Goal: Find specific page/section: Find specific page/section

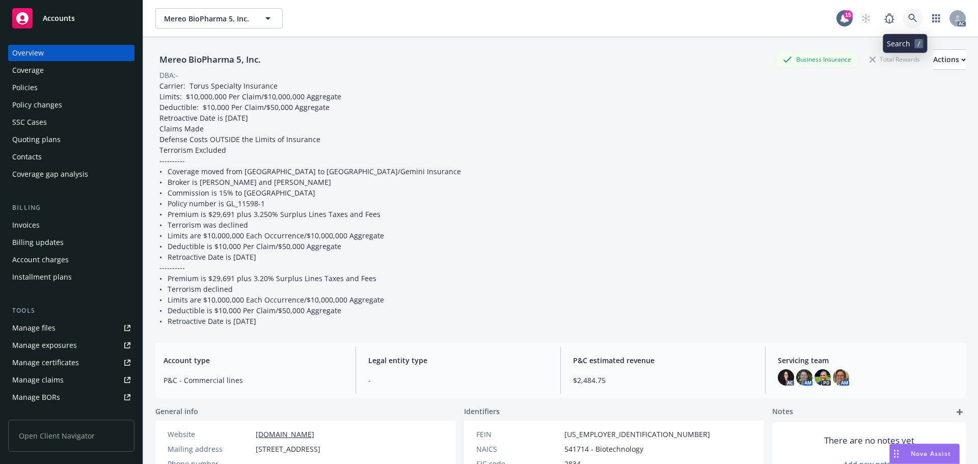
click at [908, 14] on icon at bounding box center [912, 18] width 9 height 9
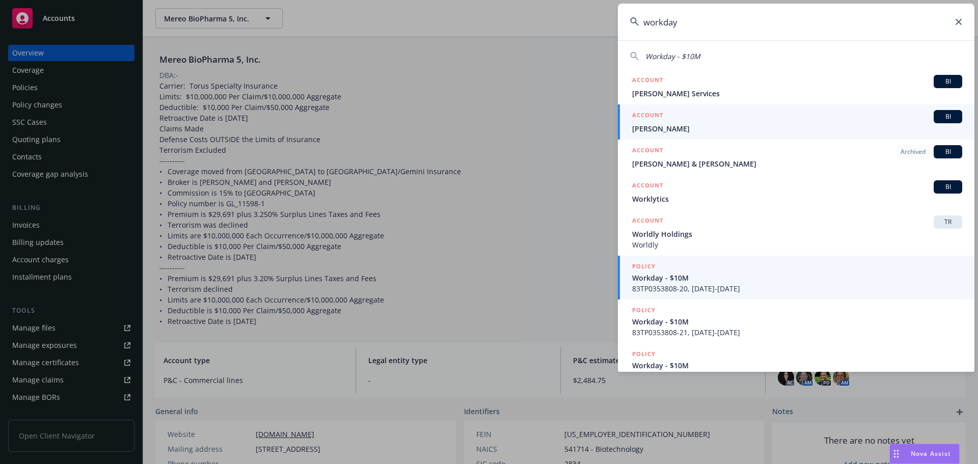
type input "workday"
click at [742, 281] on span "Workday - $10M" at bounding box center [797, 278] width 330 height 11
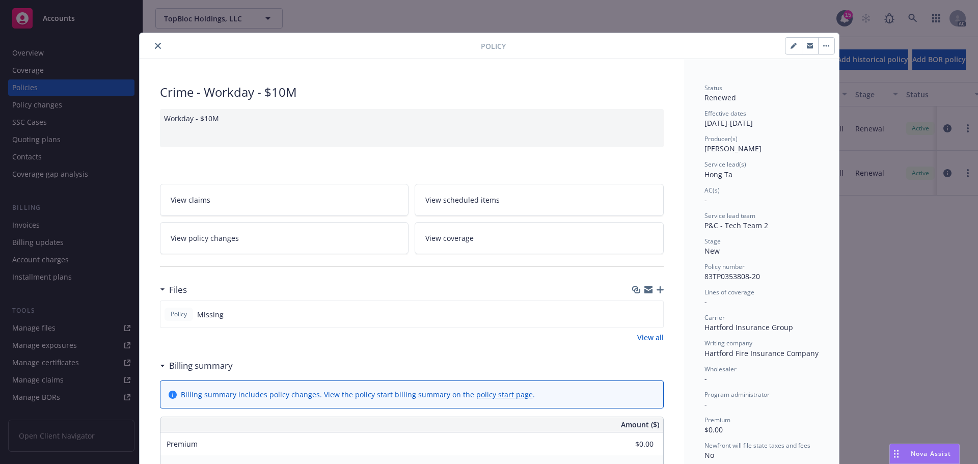
click at [155, 43] on icon "close" at bounding box center [158, 46] width 6 height 6
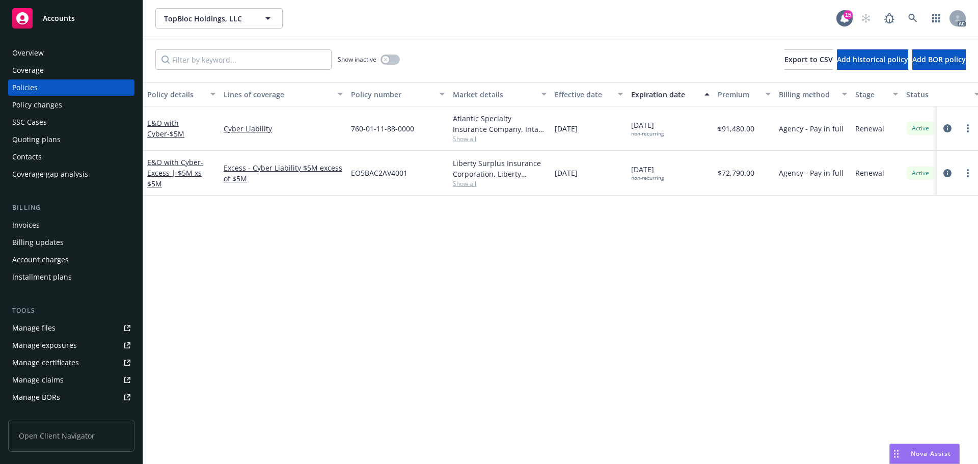
click at [47, 56] on div "Overview" at bounding box center [71, 53] width 118 height 16
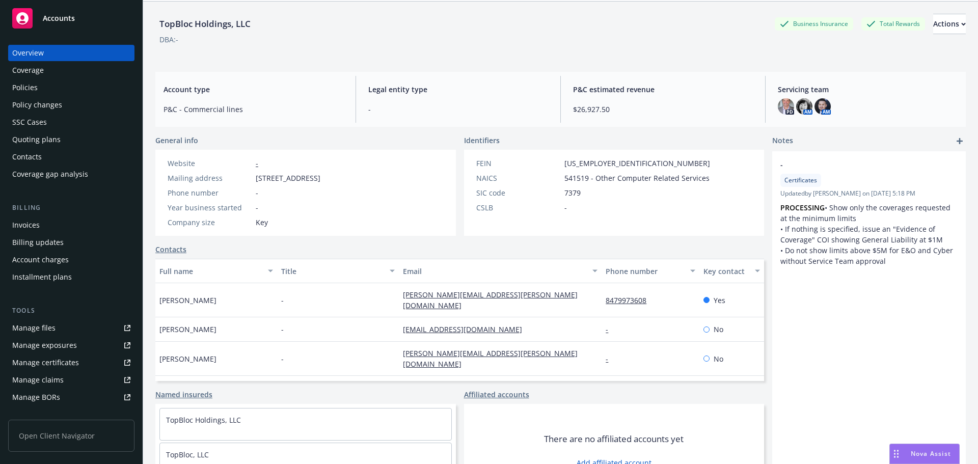
scroll to position [69, 0]
